Goal: Use online tool/utility: Utilize a website feature to perform a specific function

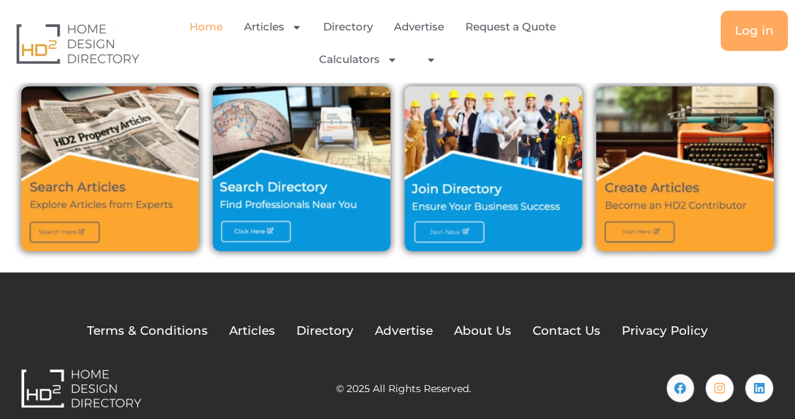
scroll to position [550, 0]
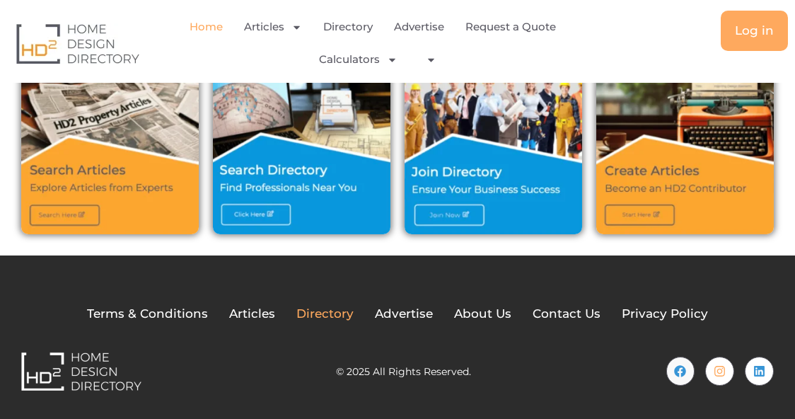
click at [325, 314] on span "Directory" at bounding box center [324, 314] width 57 height 18
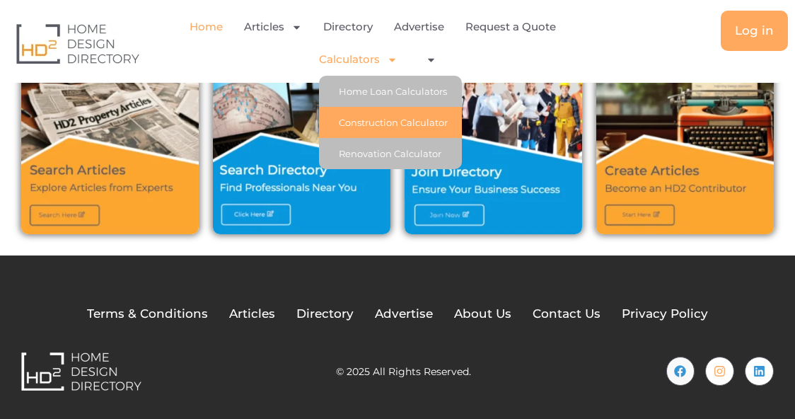
click at [380, 126] on link "Construction Calculator" at bounding box center [390, 122] width 143 height 31
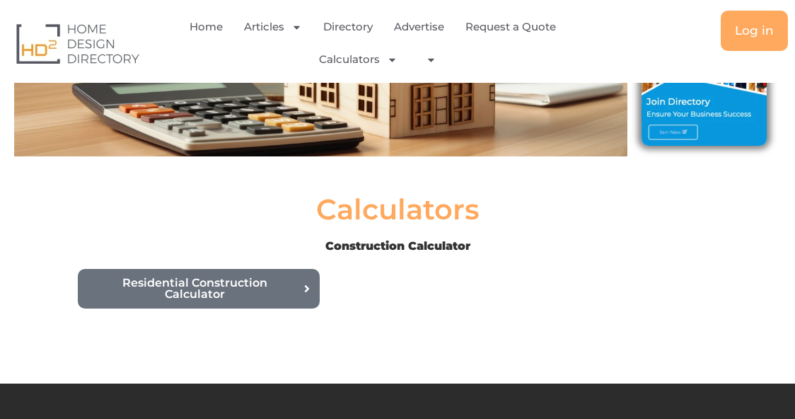
scroll to position [283, 0]
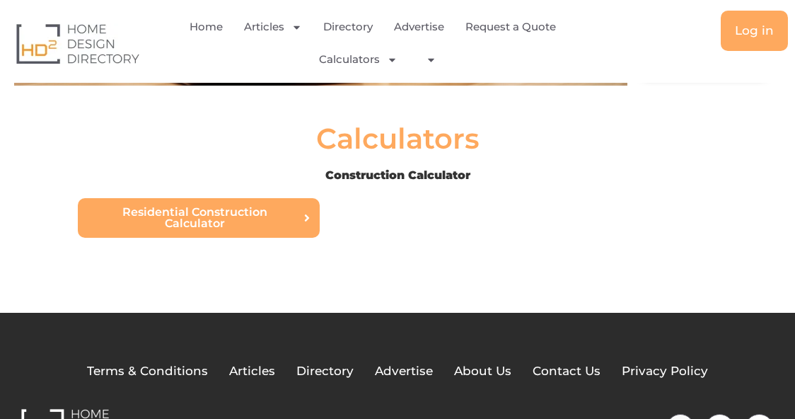
click at [303, 219] on icon at bounding box center [306, 217] width 11 height 11
